Goal: Information Seeking & Learning: Check status

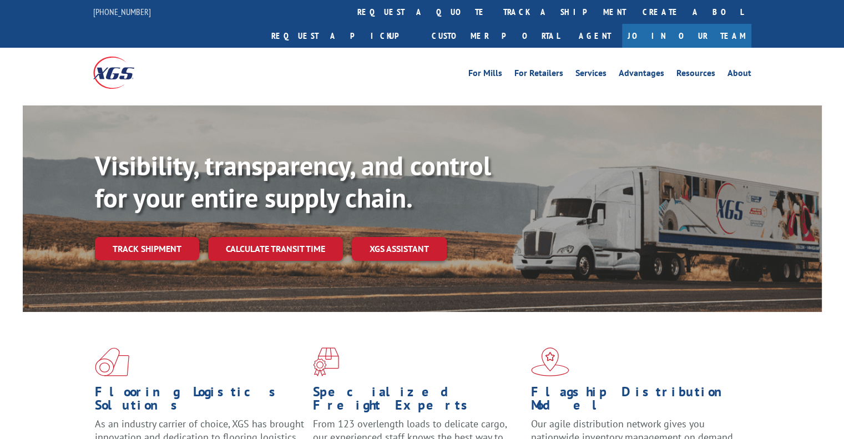
scroll to position [55, 0]
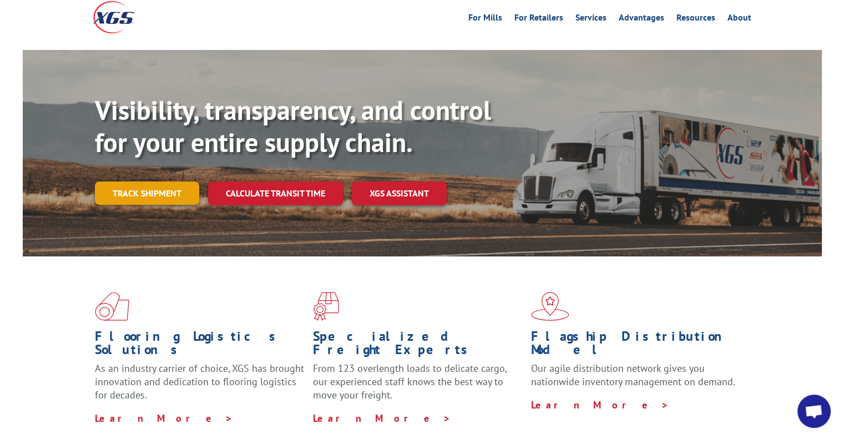
click at [180, 181] on link "Track shipment" at bounding box center [147, 192] width 104 height 23
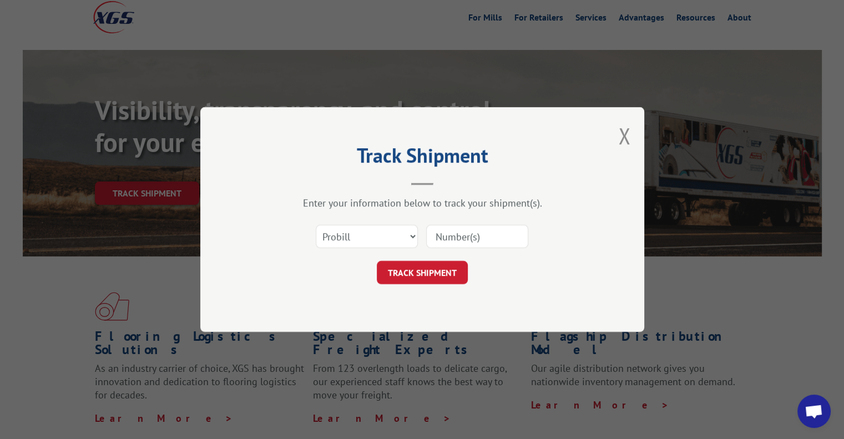
click at [472, 235] on input at bounding box center [477, 236] width 102 height 23
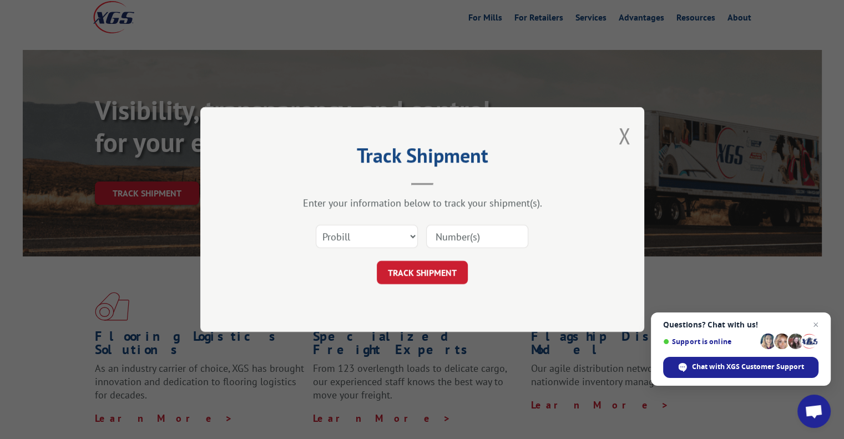
type input "17594169"
click at [404, 269] on button "TRACK SHIPMENT" at bounding box center [422, 272] width 91 height 23
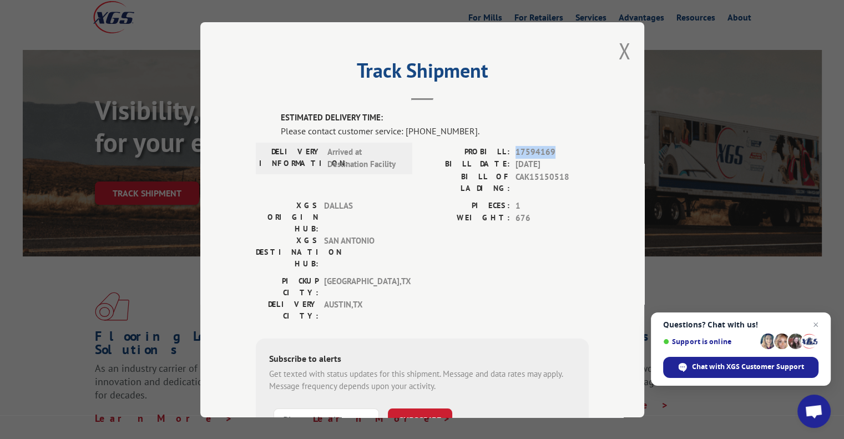
drag, startPoint x: 512, startPoint y: 151, endPoint x: 554, endPoint y: 151, distance: 42.1
click at [554, 151] on span "17594169" at bounding box center [551, 151] width 73 height 13
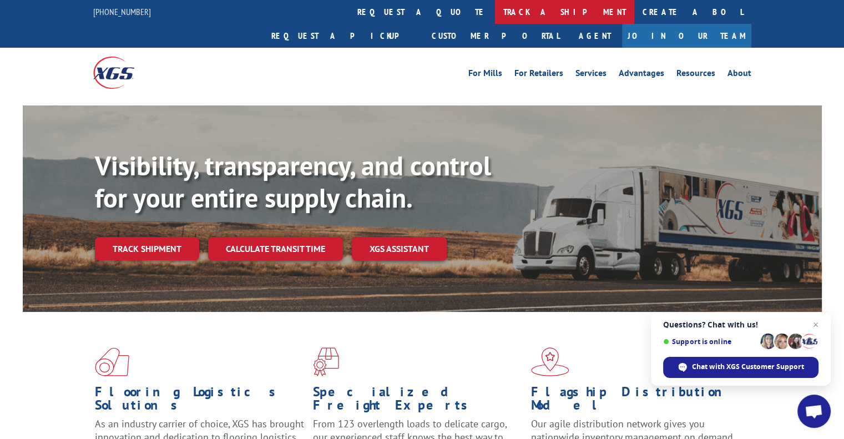
click at [495, 11] on link "track a shipment" at bounding box center [564, 12] width 139 height 24
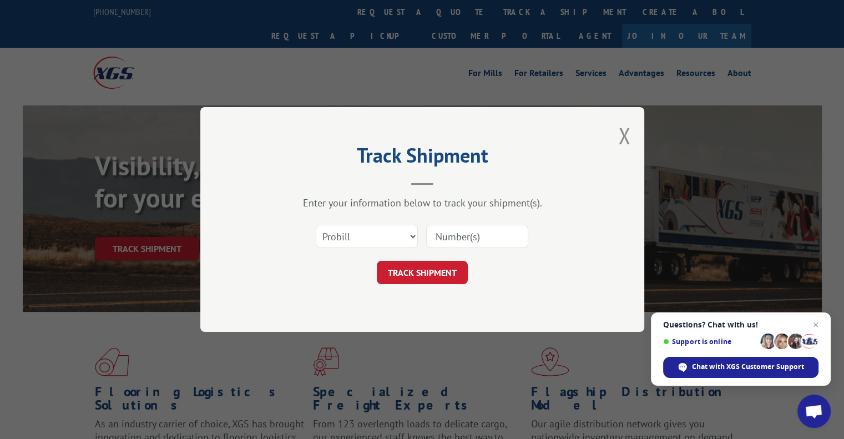
click at [453, 240] on input at bounding box center [477, 236] width 102 height 23
type input "17594169"
click at [439, 276] on button "TRACK SHIPMENT" at bounding box center [422, 272] width 91 height 23
